Goal: Complete application form: Complete application form

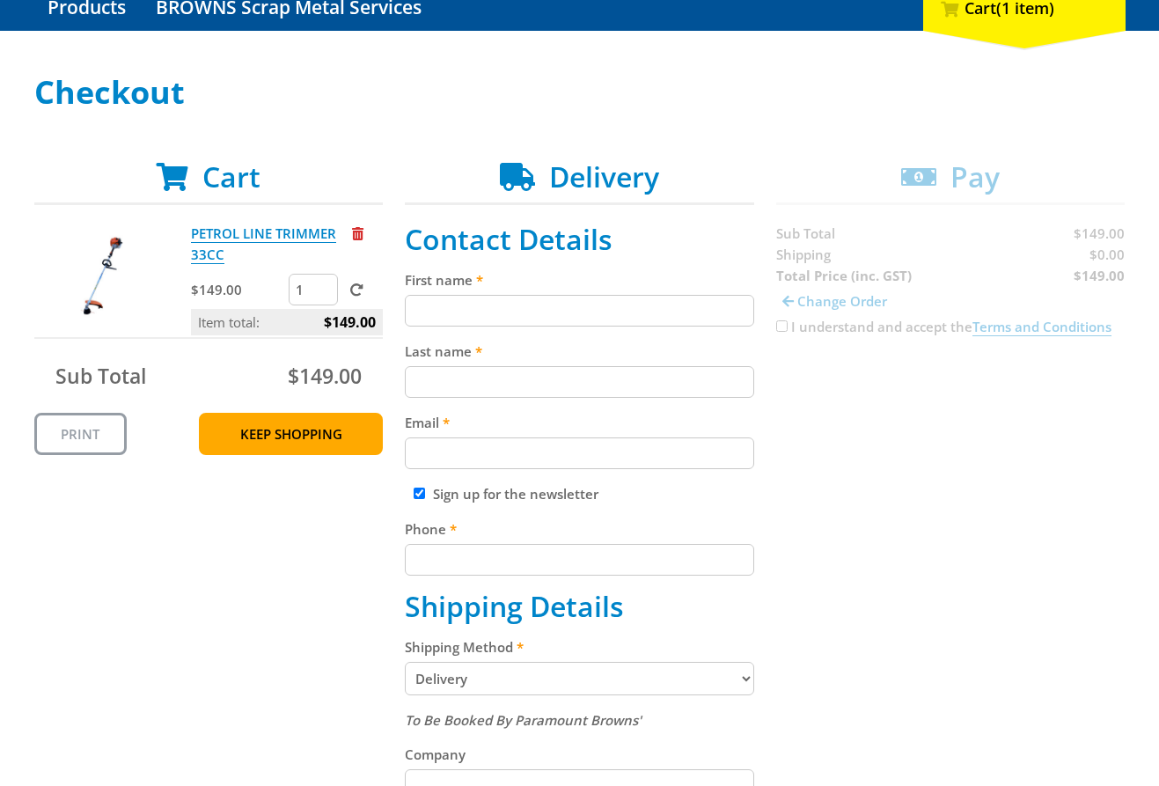
scroll to position [205, 0]
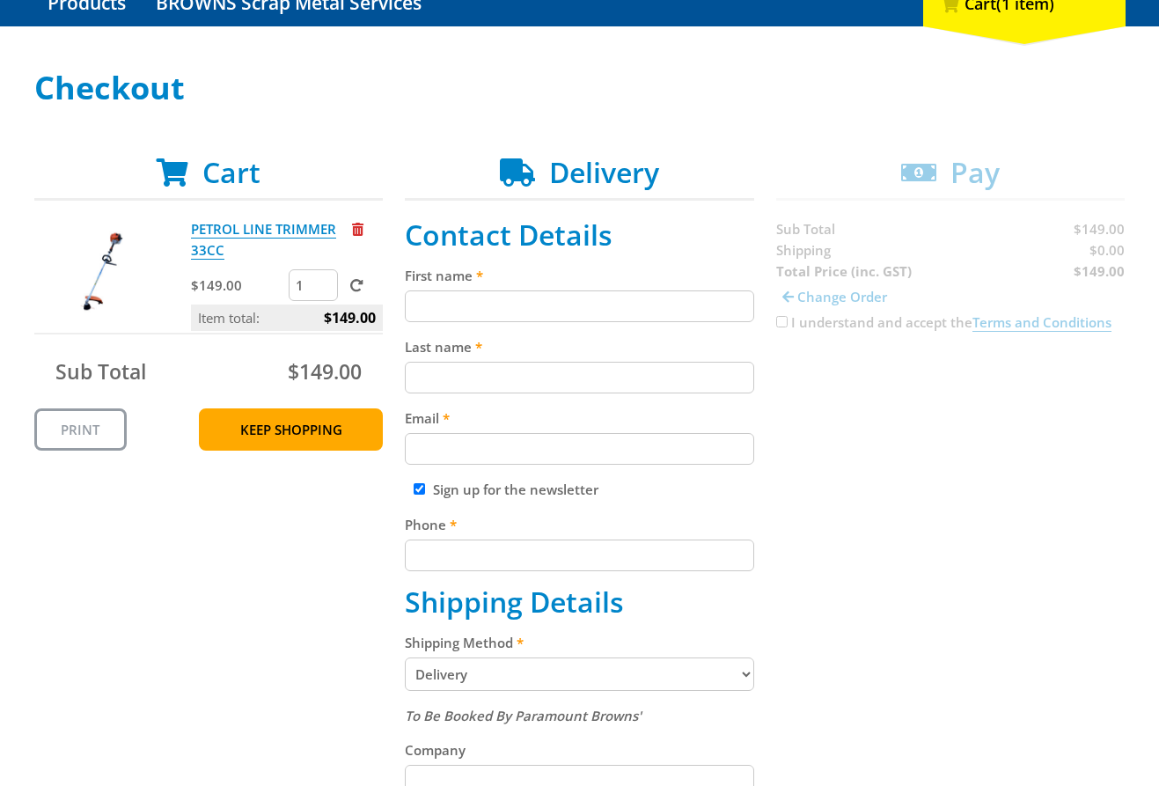
click at [542, 298] on input "First name" at bounding box center [579, 306] width 349 height 32
paste input "[PERSON_NAME]"
type input "[PERSON_NAME]"
click at [468, 385] on input "Last name" at bounding box center [579, 378] width 349 height 32
paste input "[PERSON_NAME]"
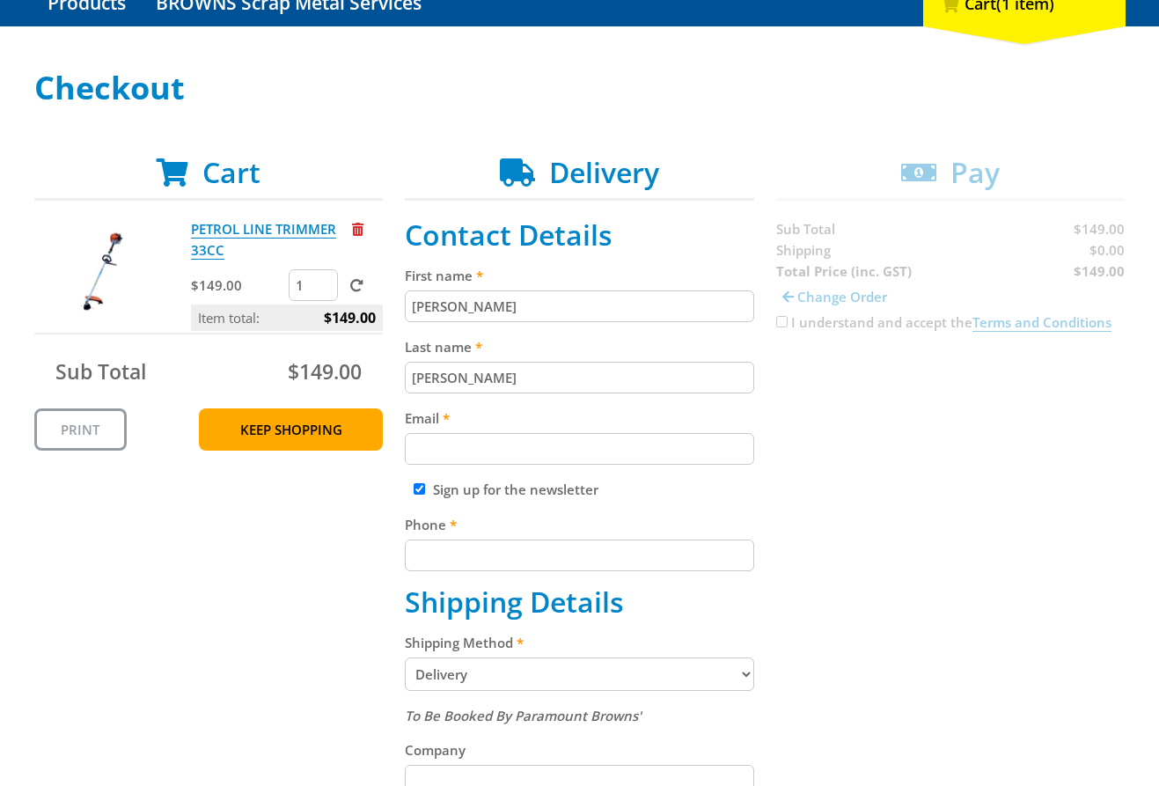
type input "[PERSON_NAME]"
click at [651, 443] on input "Email" at bounding box center [579, 449] width 349 height 32
paste input "[EMAIL_ADDRESS][DOMAIN_NAME]"
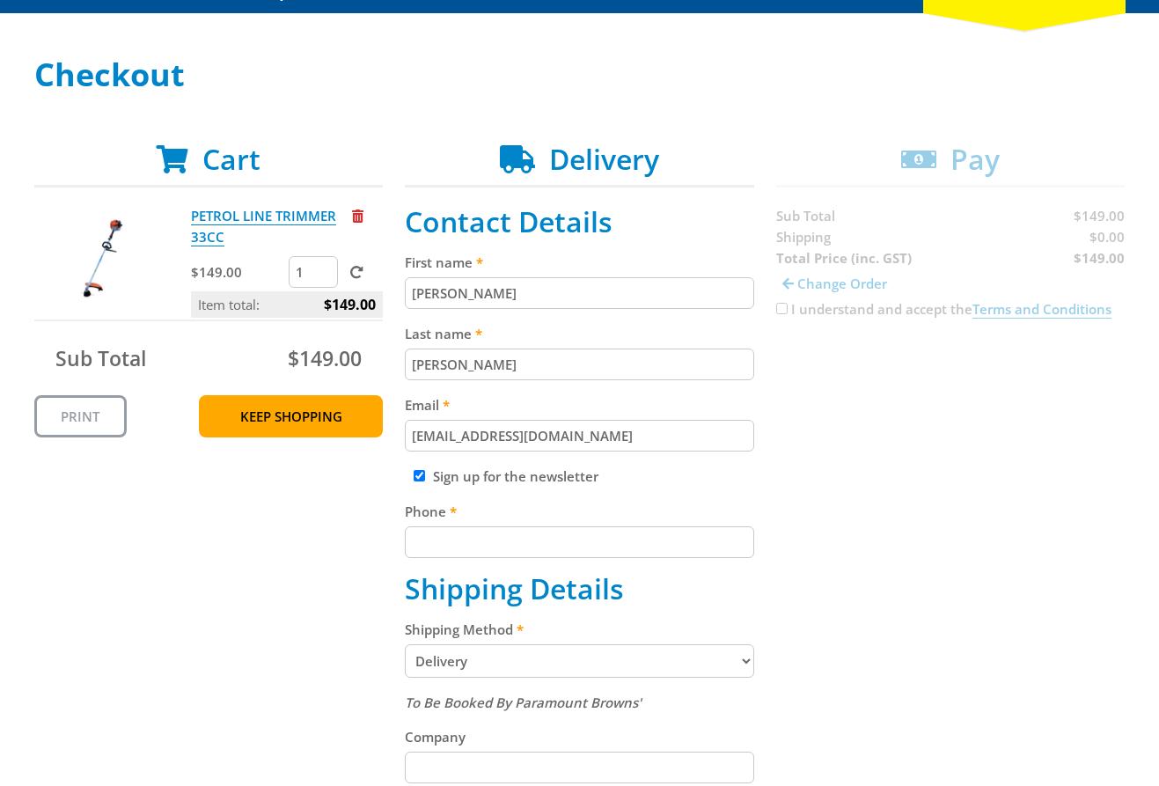
scroll to position [233, 0]
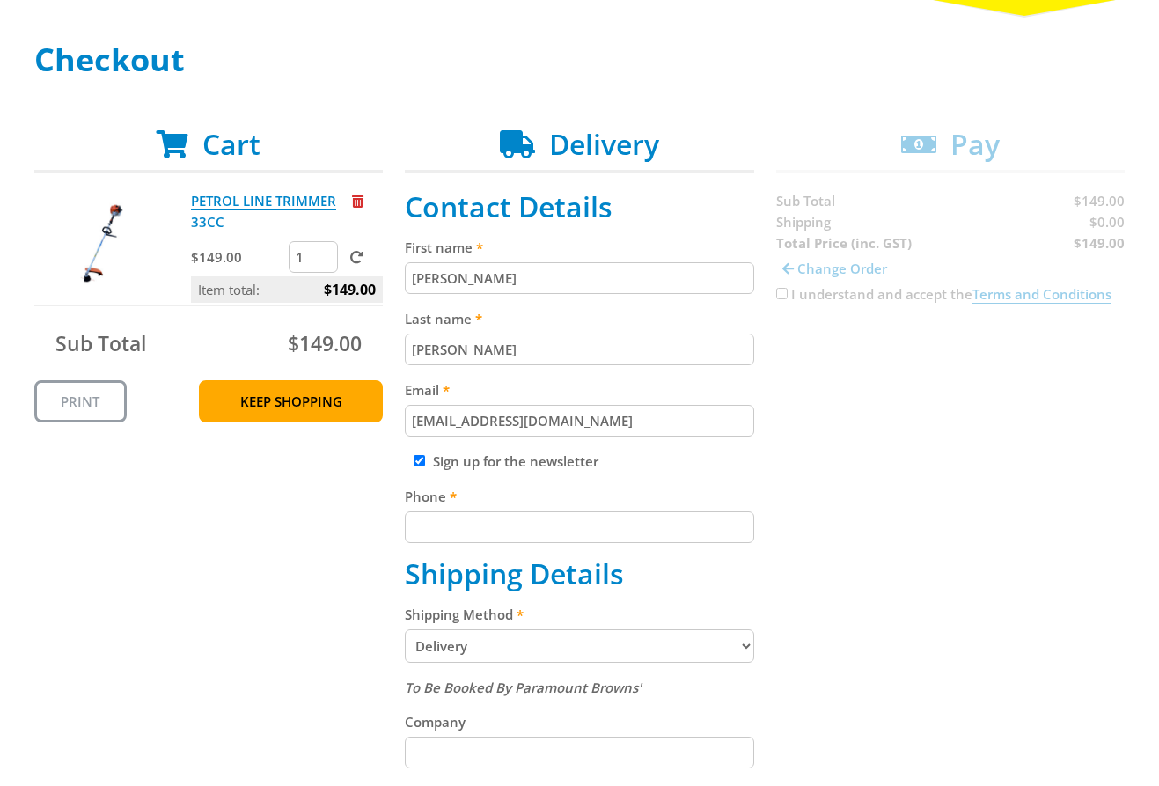
type input "[EMAIL_ADDRESS][DOMAIN_NAME]"
click at [575, 519] on input "Phone" at bounding box center [579, 527] width 349 height 32
paste input "[PHONE_NUMBER]"
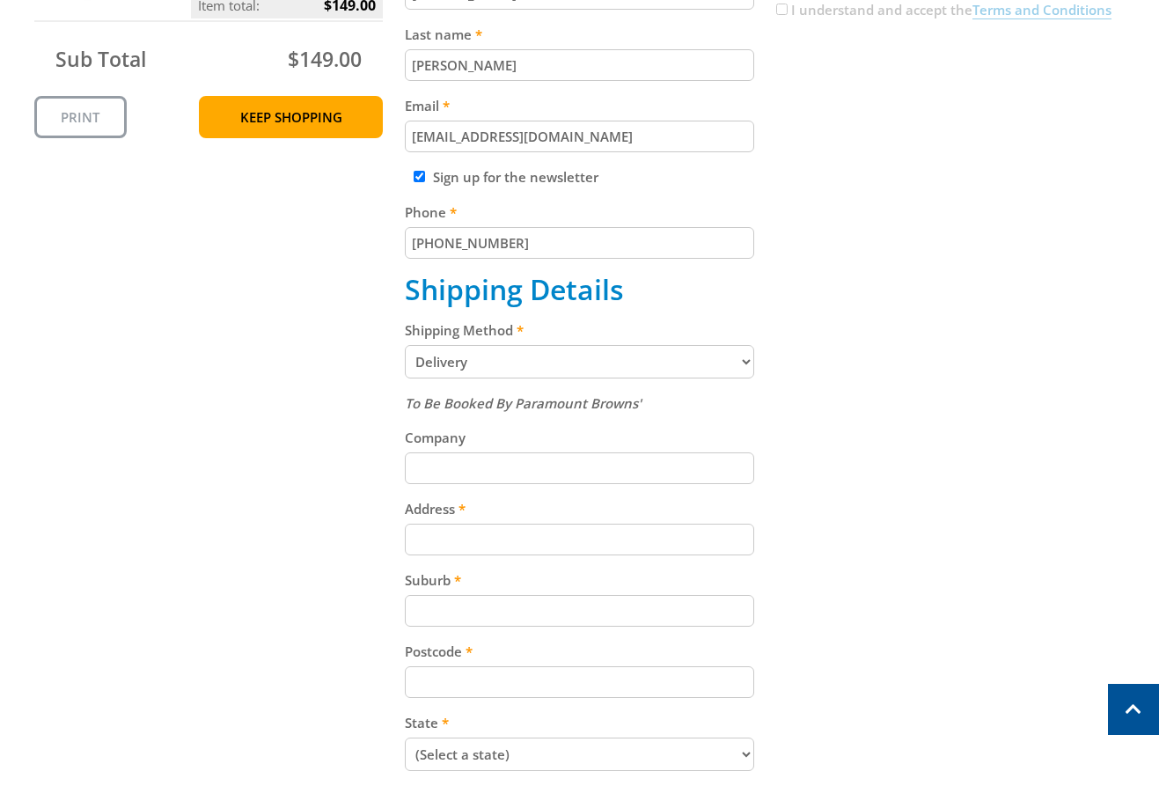
scroll to position [548, 0]
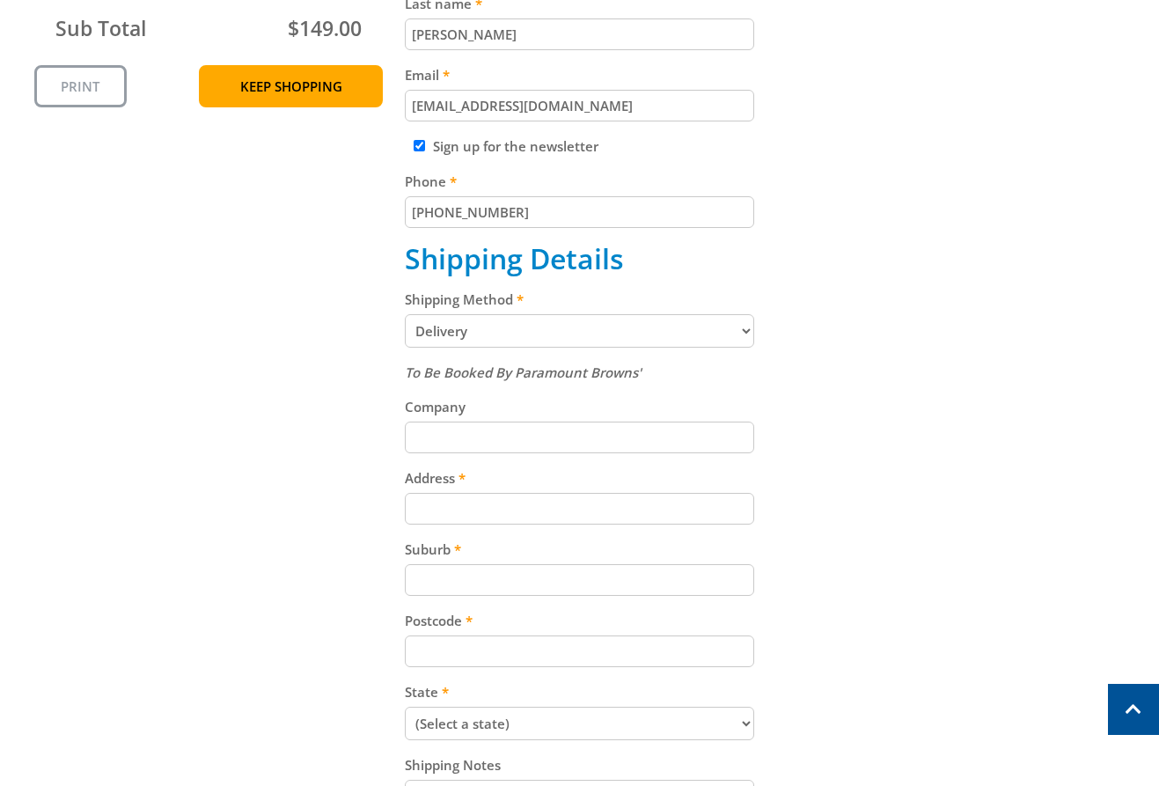
type input "[PHONE_NUMBER]"
click at [524, 322] on select "Pickup from Gepps Cross Delivery" at bounding box center [579, 330] width 349 height 33
click at [493, 336] on select "Pickup from Gepps Cross Delivery" at bounding box center [579, 330] width 349 height 33
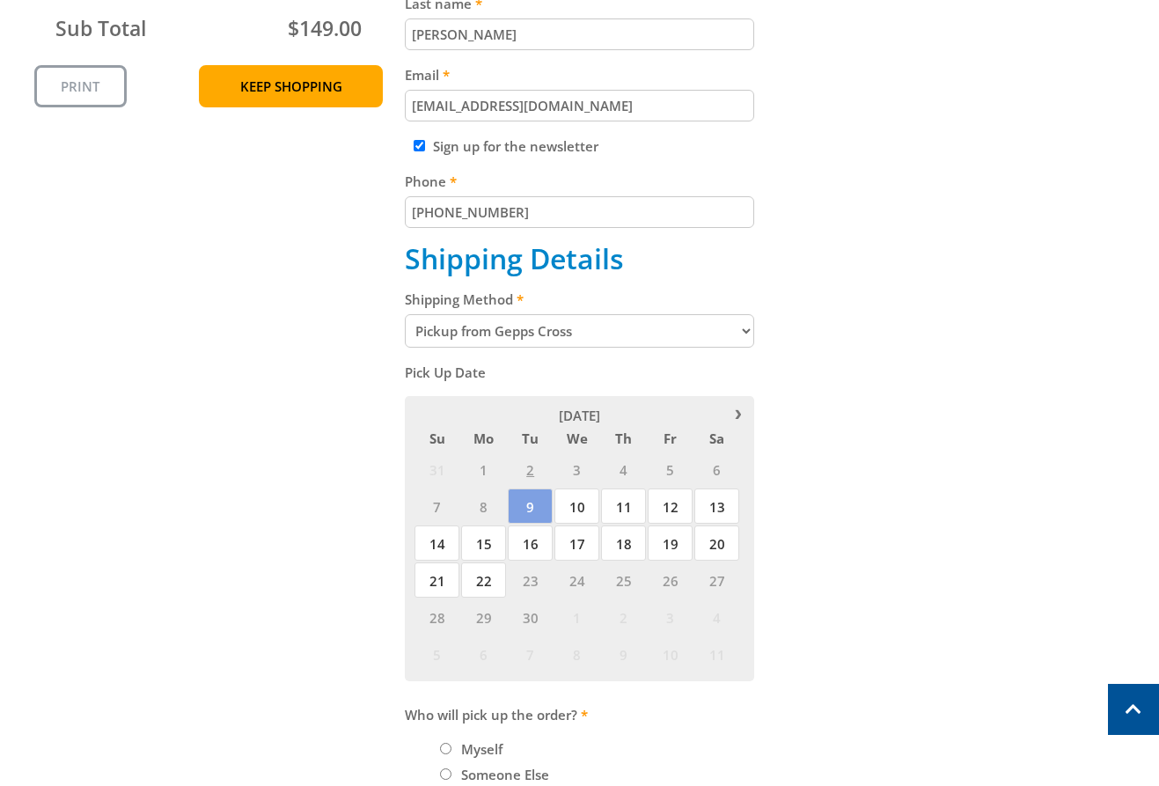
click at [522, 329] on select "Pickup from Gepps Cross Delivery" at bounding box center [579, 330] width 349 height 33
select select "Delivery"
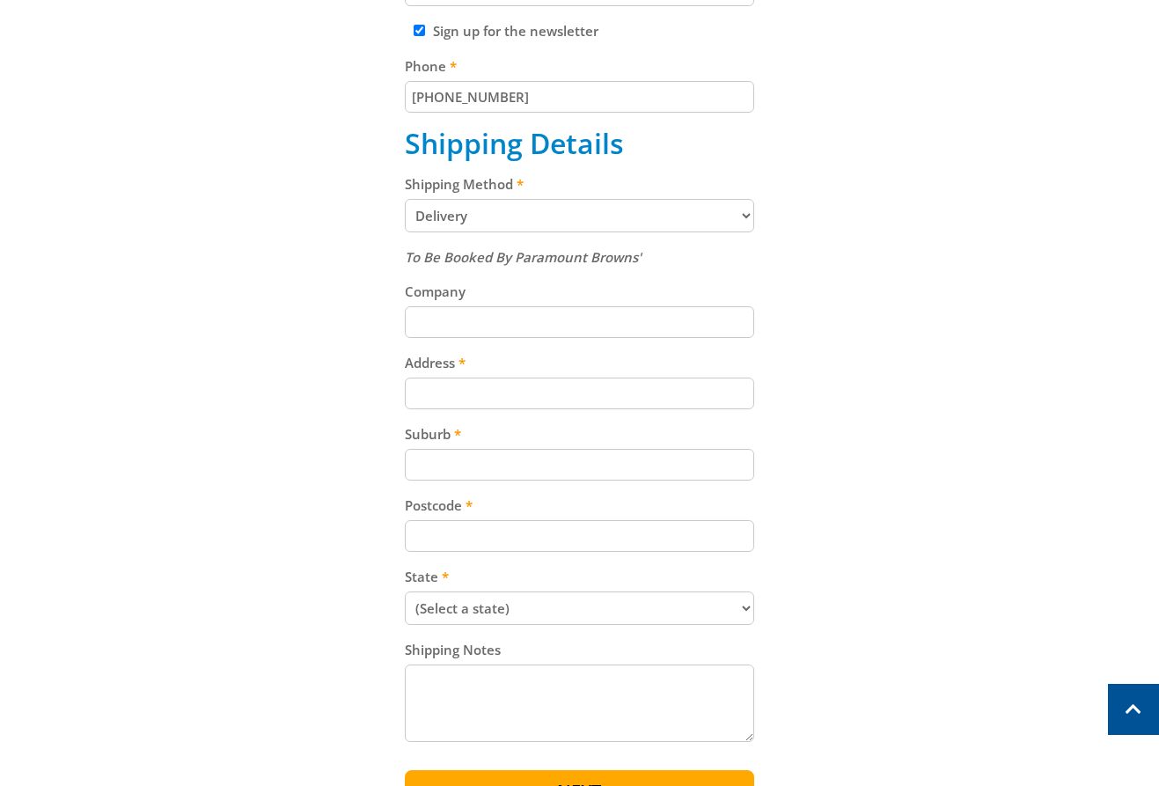
scroll to position [701, 0]
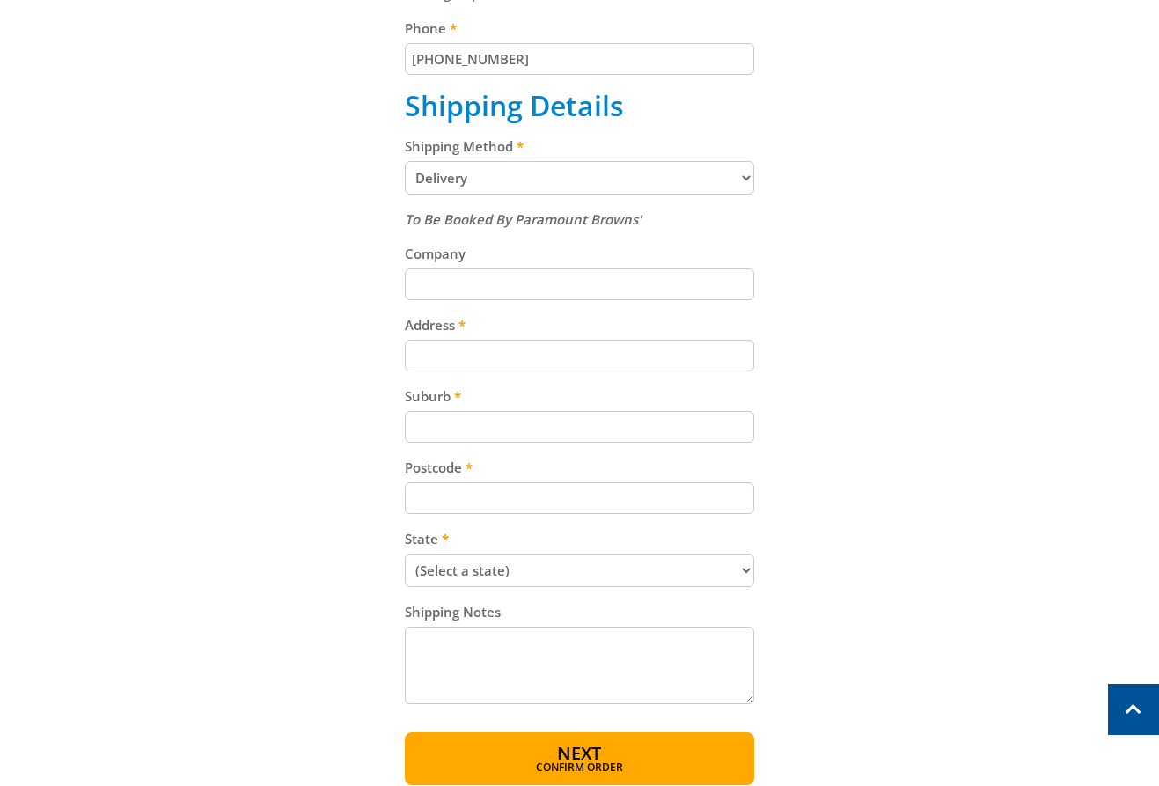
click at [464, 343] on input "Address" at bounding box center [579, 356] width 349 height 32
paste input "[STREET_ADDRESS][PERSON_NAME]"
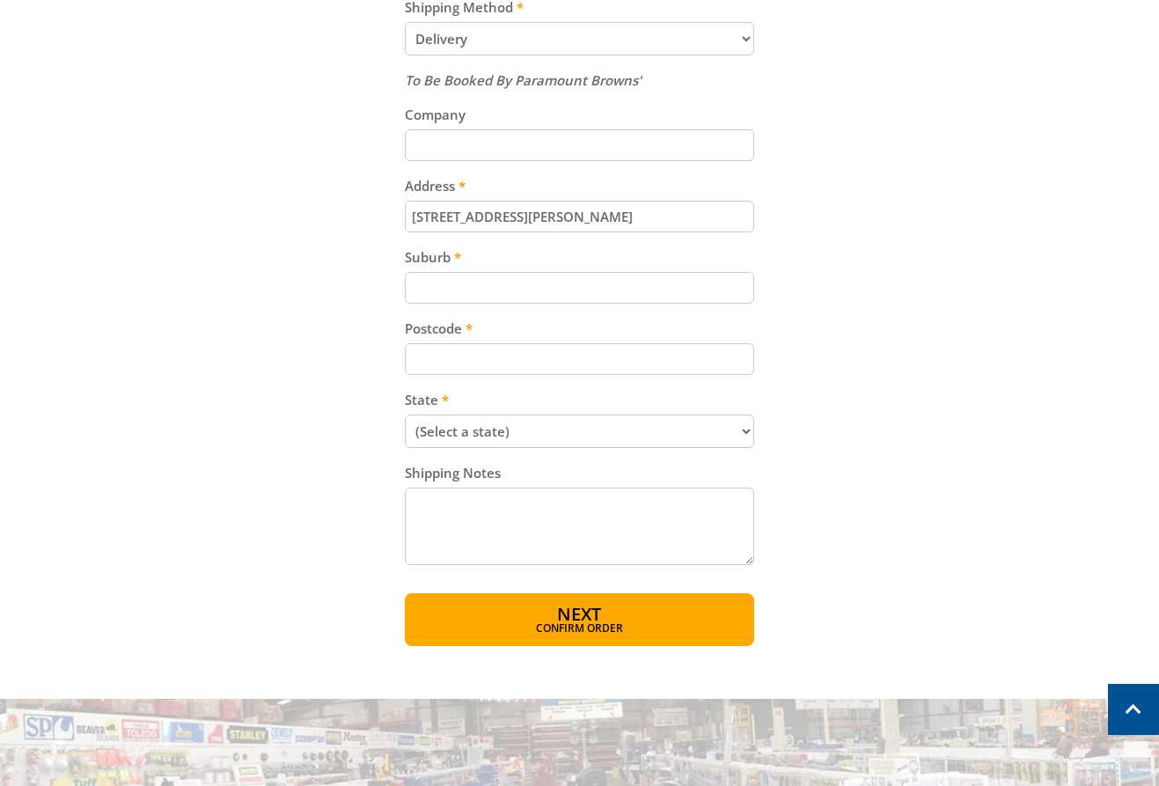
scroll to position [854, 0]
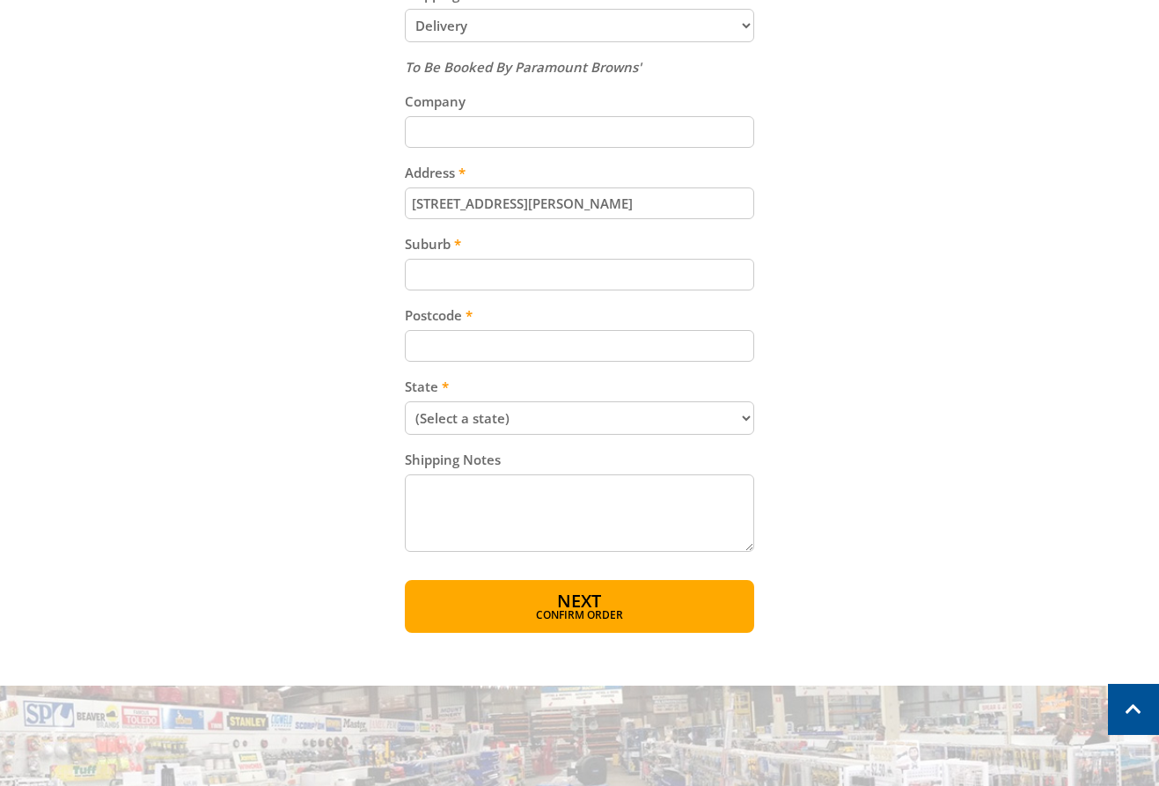
type input "[STREET_ADDRESS][PERSON_NAME]"
click at [453, 348] on input "Postcode" at bounding box center [579, 346] width 349 height 32
paste input "Totn"
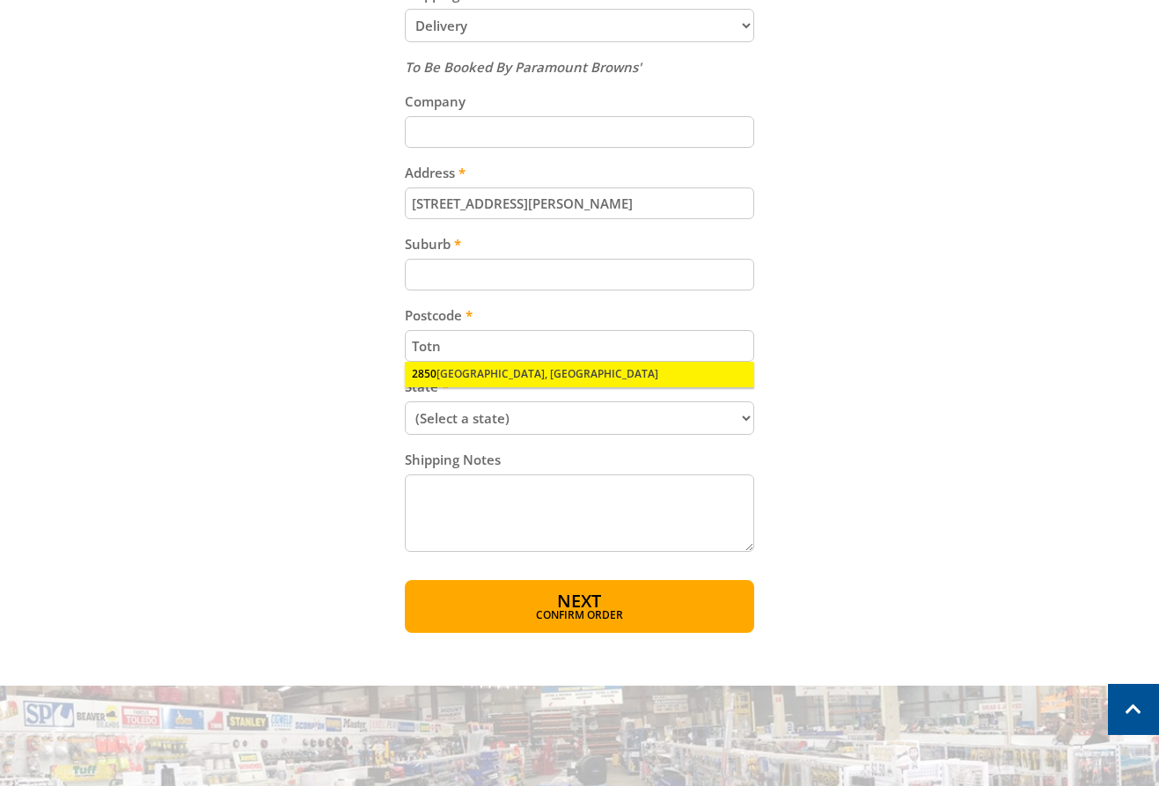
type input "Totn"
click at [478, 362] on div "Totn 2850 [GEOGRAPHIC_DATA], [GEOGRAPHIC_DATA]" at bounding box center [579, 346] width 349 height 32
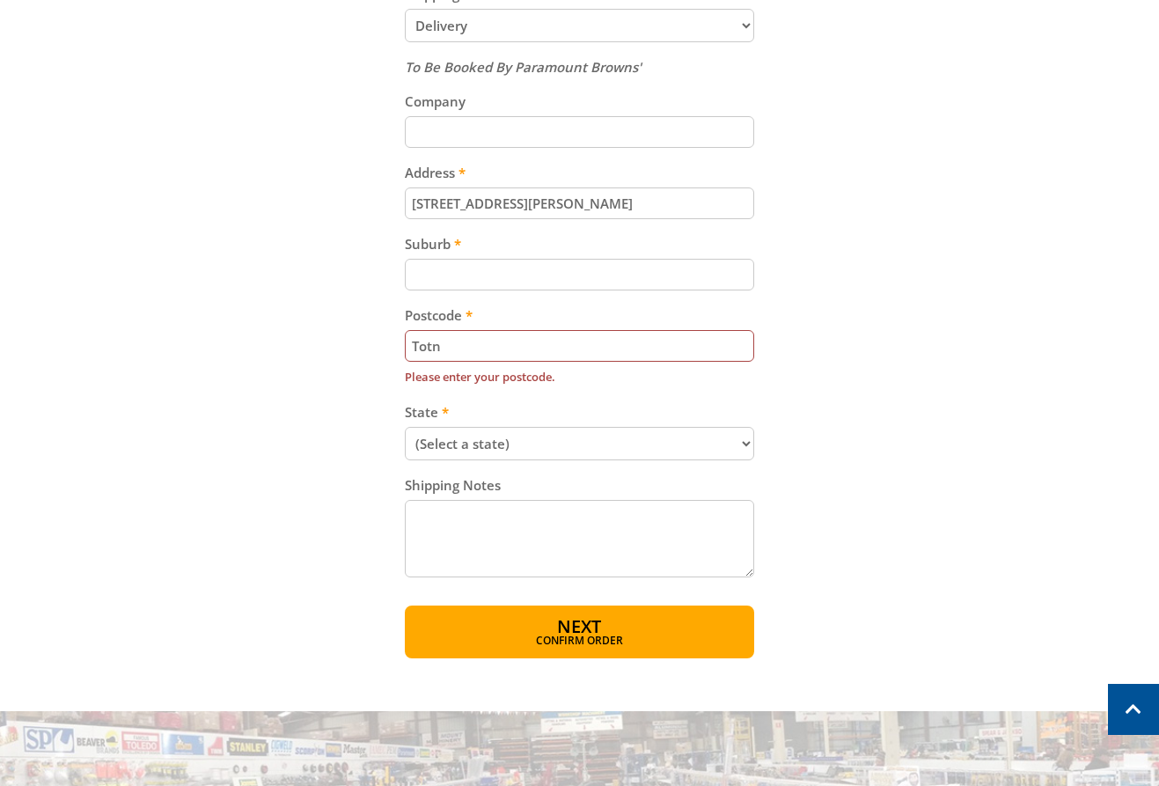
click at [486, 443] on select "(Select a state) [GEOGRAPHIC_DATA] [GEOGRAPHIC_DATA] [GEOGRAPHIC_DATA] [GEOGRAP…" at bounding box center [579, 443] width 349 height 33
select select "SA"
click at [405, 427] on select "(Select a state) [GEOGRAPHIC_DATA] [GEOGRAPHIC_DATA] [GEOGRAPHIC_DATA] [GEOGRAP…" at bounding box center [579, 443] width 349 height 33
click at [471, 341] on input "Totn" at bounding box center [579, 346] width 349 height 32
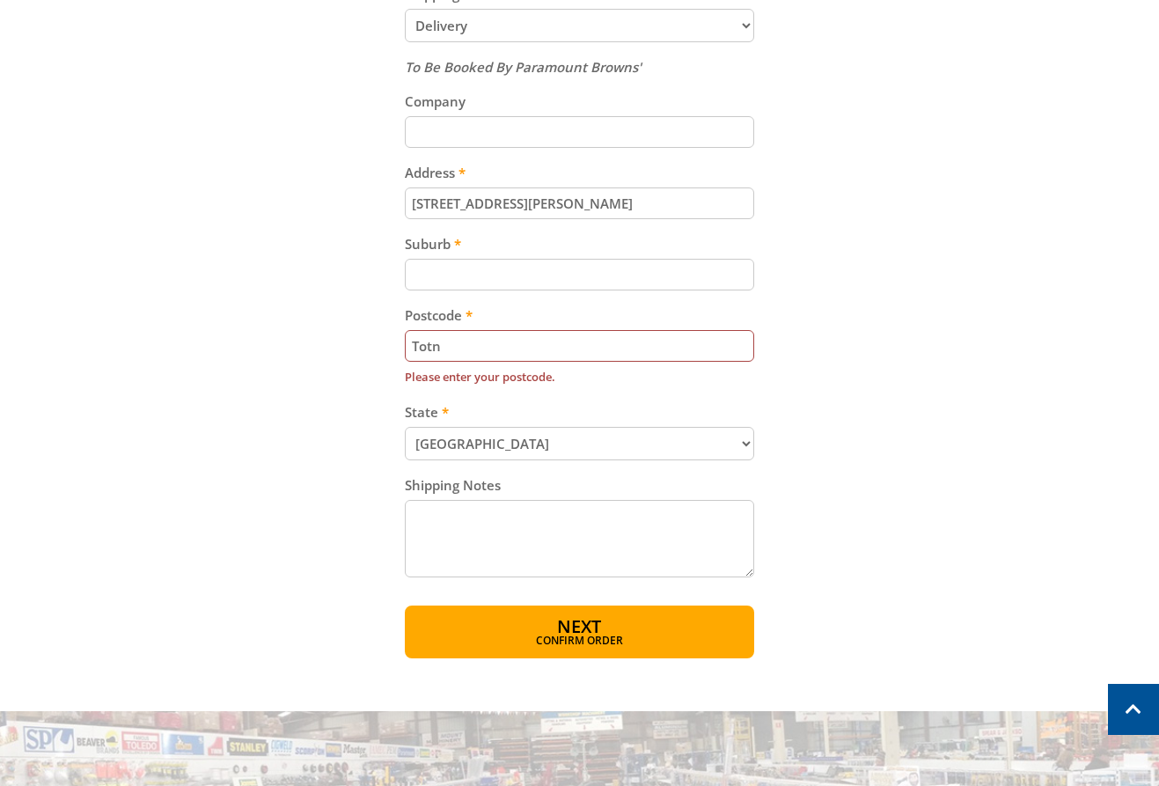
paste input "5250"
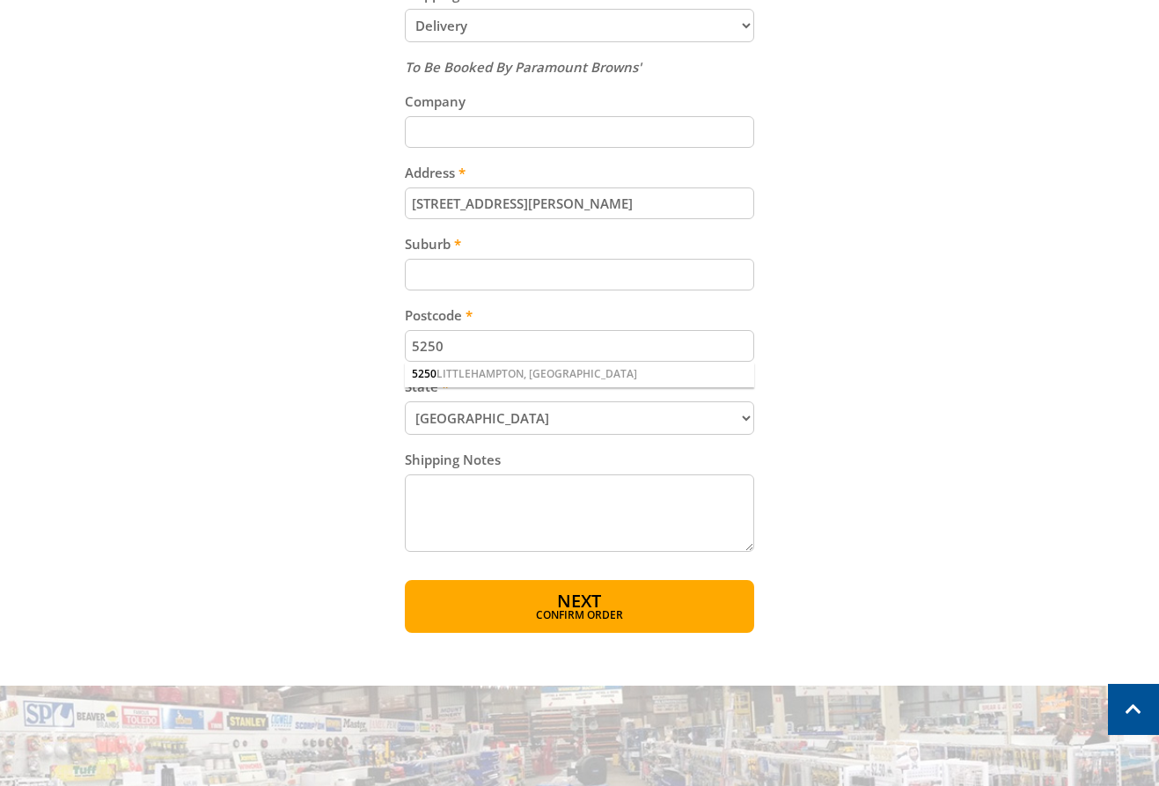
type input "5250"
click at [472, 263] on input "Suburb" at bounding box center [579, 275] width 349 height 32
paste input "Totness"
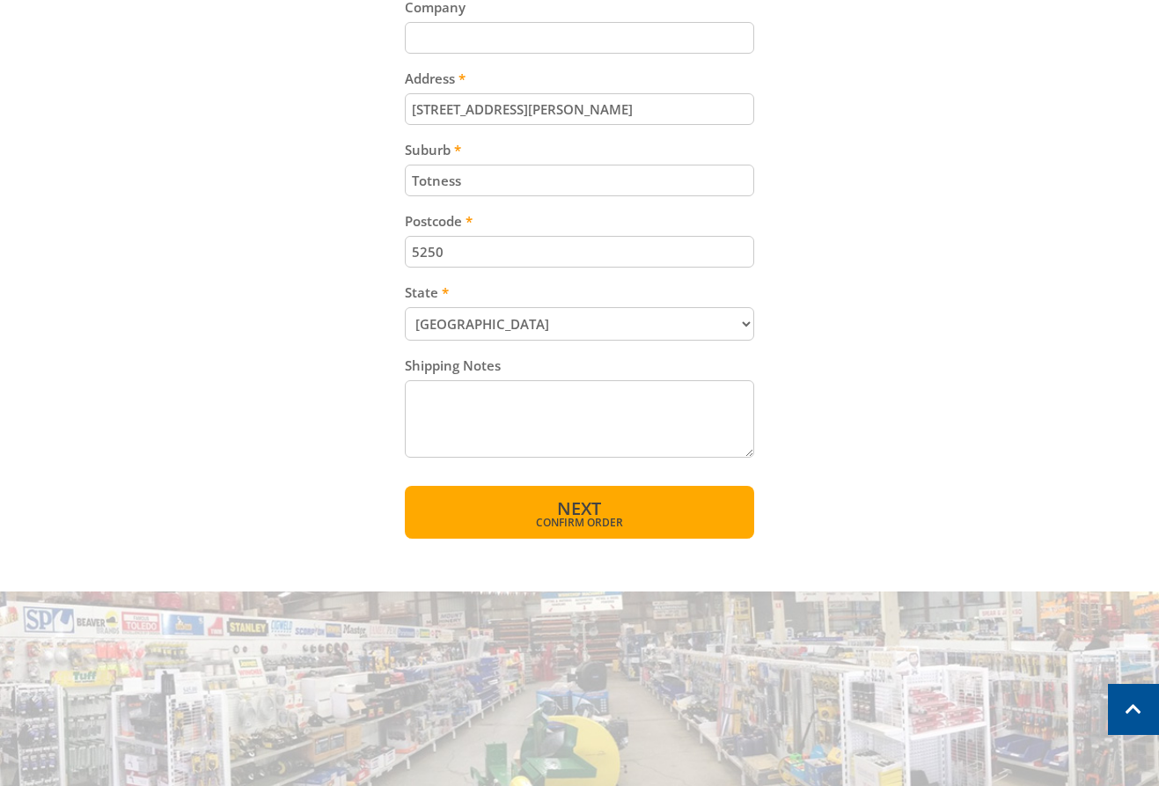
type input "Totness"
click at [566, 505] on span "Next" at bounding box center [579, 508] width 44 height 24
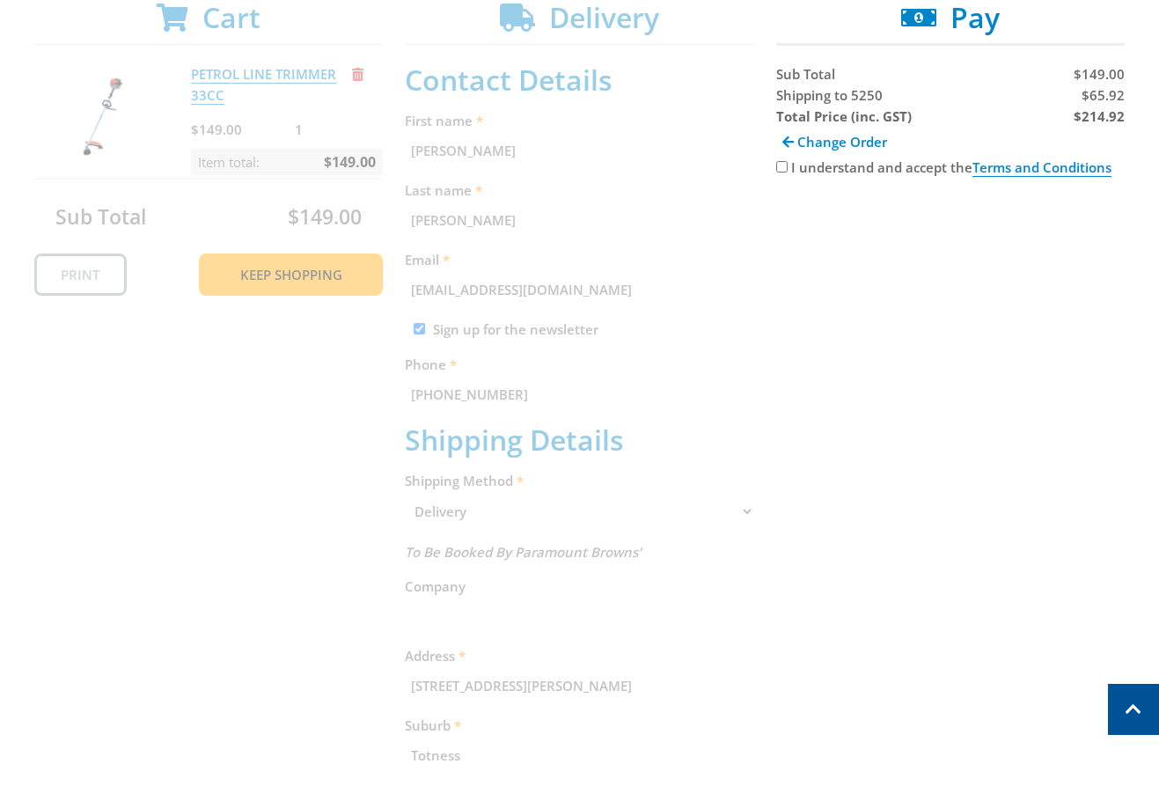
scroll to position [252, 0]
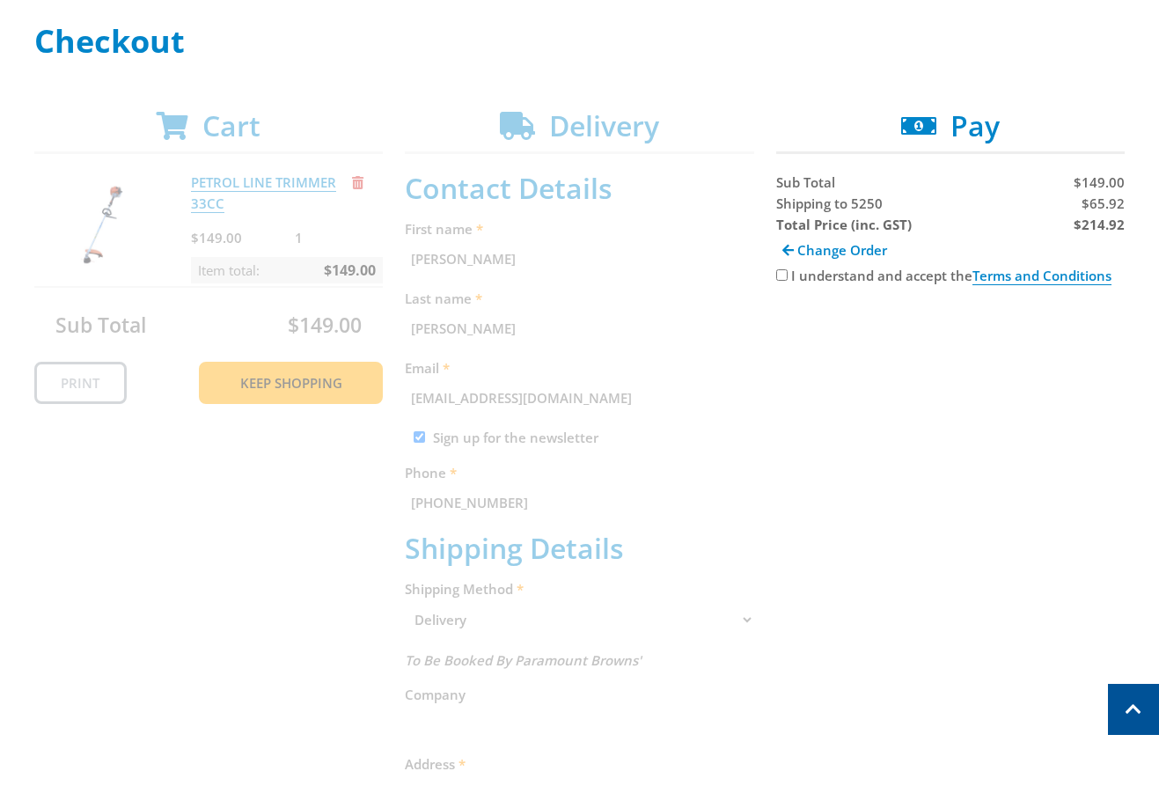
click at [1098, 201] on span "$65.92" at bounding box center [1102, 203] width 43 height 18
copy span "65.92"
click at [1087, 216] on strong "$214.92" at bounding box center [1099, 225] width 51 height 18
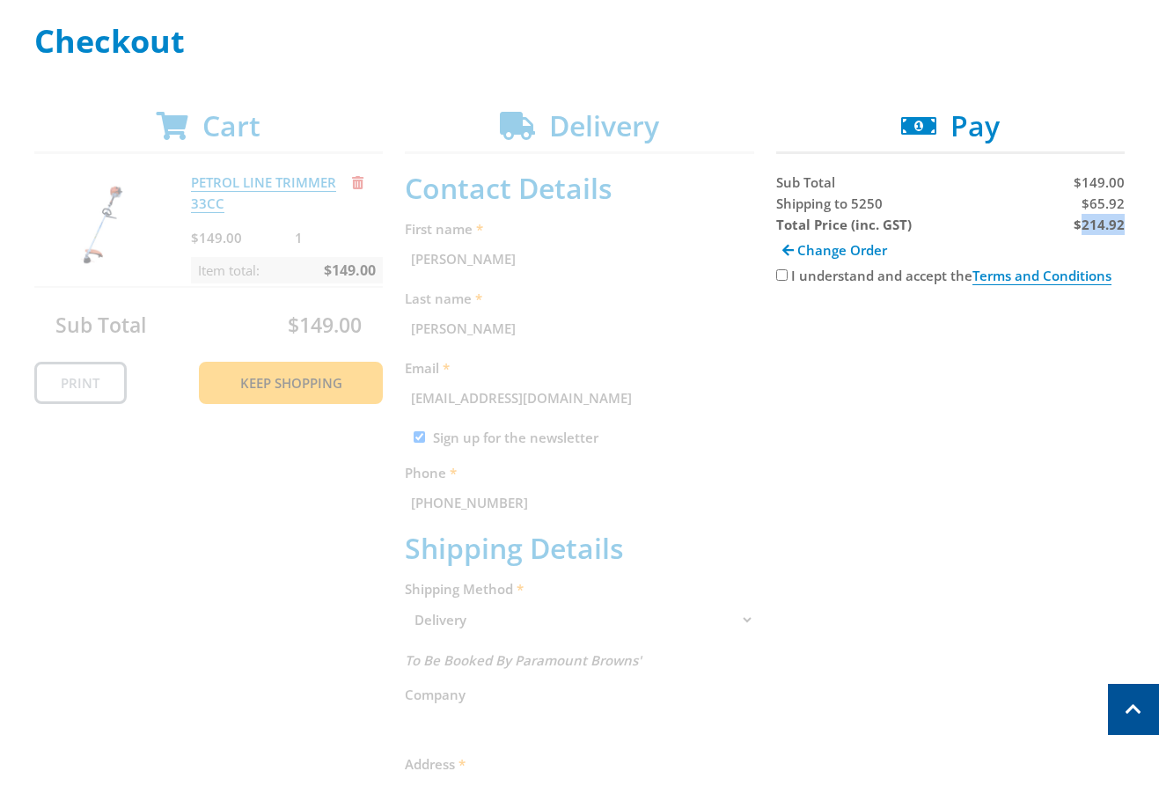
copy strong "214.92"
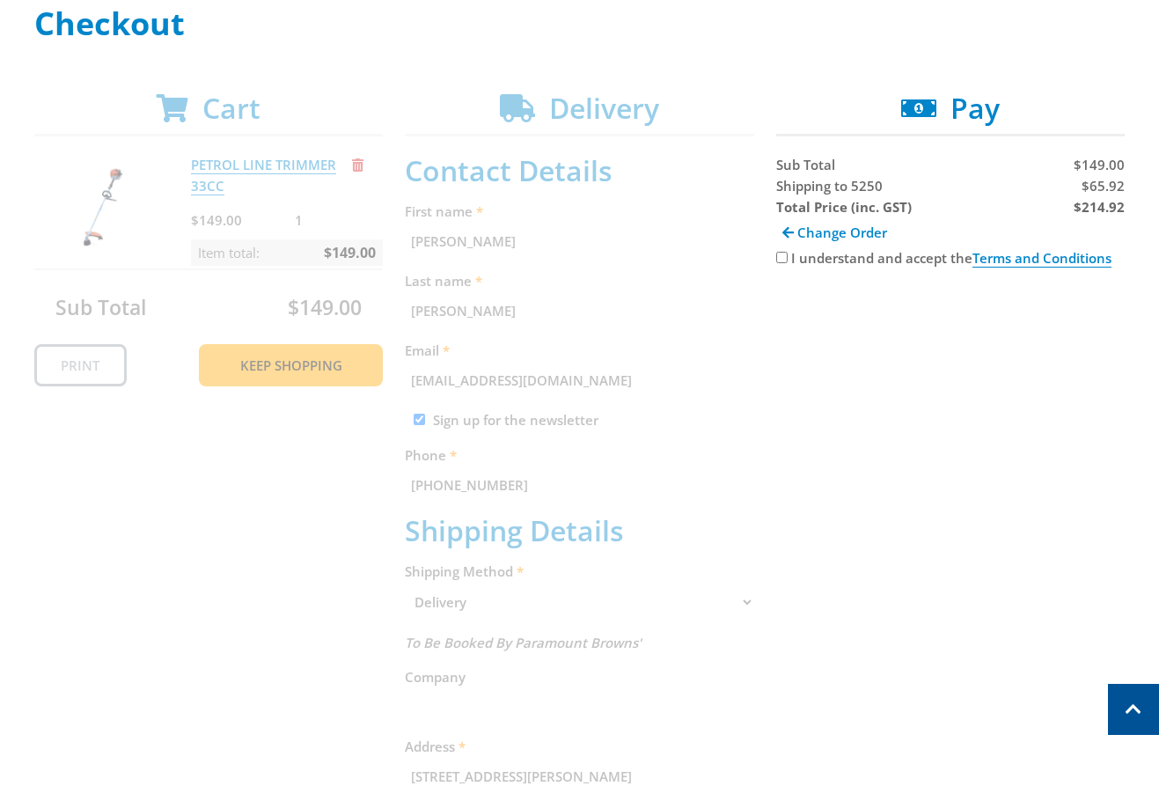
click at [788, 369] on div "Cart PETROL LINE TRIMMER 33CC $149.00 1 Item total: $149.00 Sub Total $149.00 P…" at bounding box center [579, 645] width 1091 height 1106
click at [1025, 412] on div "Cart PETROL LINE TRIMMER 33CC $149.00 1 Item total: $149.00 Sub Total $149.00 P…" at bounding box center [579, 645] width 1091 height 1106
click at [1000, 455] on div "Cart PETROL LINE TRIMMER 33CC $149.00 1 Item total: $149.00 Sub Total $149.00 P…" at bounding box center [579, 645] width 1091 height 1106
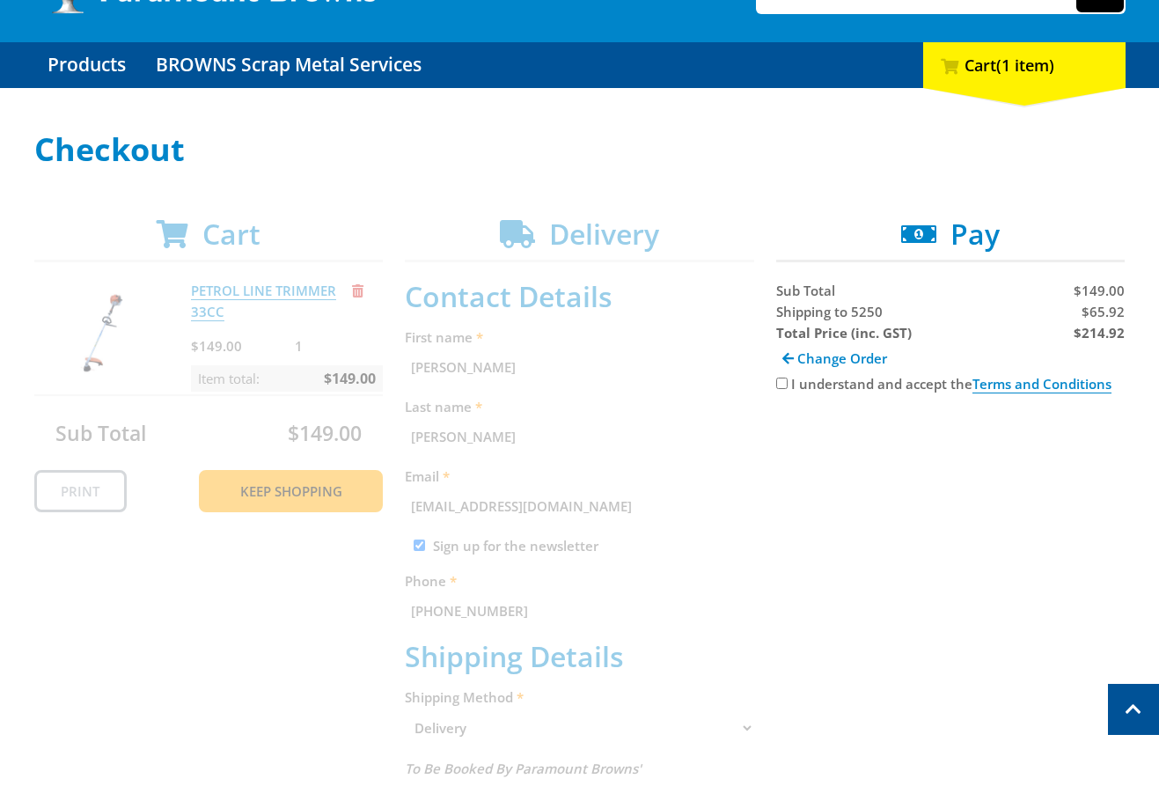
scroll to position [0, 0]
